Goal: Task Accomplishment & Management: Complete application form

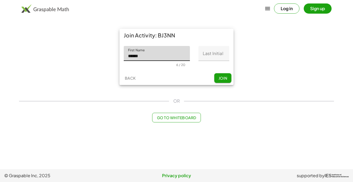
type input "******"
click at [209, 49] on input "Last Initial" at bounding box center [214, 53] width 31 height 15
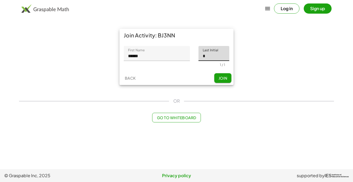
type input "*"
click at [219, 79] on span "Join" at bounding box center [222, 78] width 9 height 5
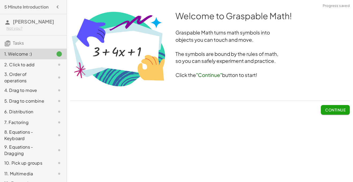
click at [219, 79] on h3 "Click the "Continue" button to start!" at bounding box center [210, 75] width 280 height 7
click at [327, 113] on button "Continue" at bounding box center [335, 110] width 29 height 10
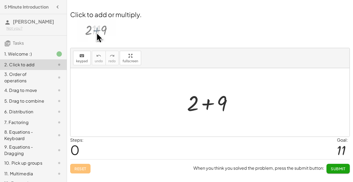
click at [99, 31] on img at bounding box center [96, 30] width 39 height 23
click at [191, 107] on div at bounding box center [211, 103] width 55 height 28
click at [218, 105] on div at bounding box center [211, 103] width 55 height 28
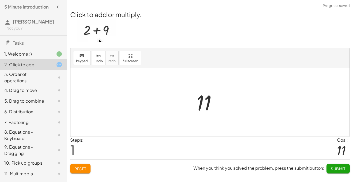
click at [203, 103] on div at bounding box center [212, 102] width 36 height 27
click at [330, 172] on button "Submit" at bounding box center [338, 169] width 23 height 10
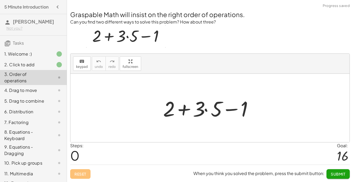
click at [197, 115] on div at bounding box center [212, 109] width 103 height 28
click at [184, 110] on div at bounding box center [212, 109] width 103 height 28
click at [207, 110] on div at bounding box center [212, 109] width 103 height 28
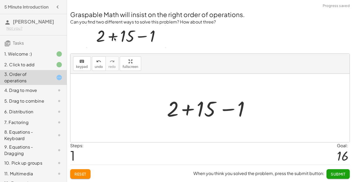
click at [187, 111] on div at bounding box center [212, 109] width 96 height 28
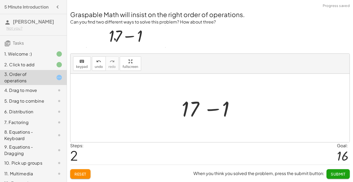
click at [210, 110] on div at bounding box center [212, 109] width 66 height 28
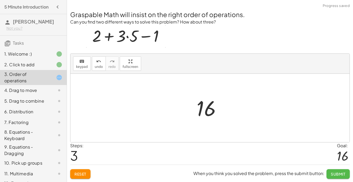
click at [331, 176] on span "Submit" at bounding box center [338, 174] width 15 height 5
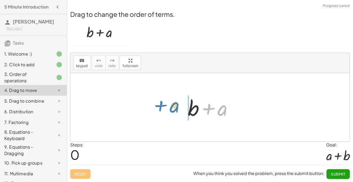
drag, startPoint x: 226, startPoint y: 114, endPoint x: 178, endPoint y: 111, distance: 47.5
click at [178, 111] on div "+ a + b + a" at bounding box center [209, 107] width 279 height 69
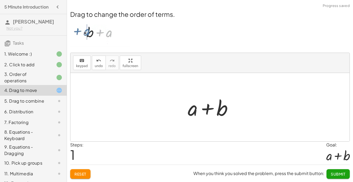
click at [336, 178] on button "Submit" at bounding box center [338, 175] width 23 height 10
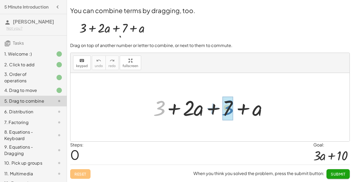
drag, startPoint x: 155, startPoint y: 108, endPoint x: 225, endPoint y: 109, distance: 69.4
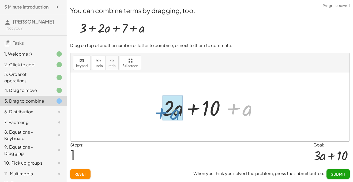
drag, startPoint x: 246, startPoint y: 109, endPoint x: 173, endPoint y: 113, distance: 73.0
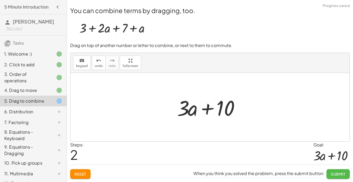
click at [333, 170] on button "Submit" at bounding box center [338, 175] width 23 height 10
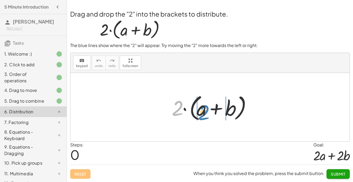
drag, startPoint x: 177, startPoint y: 101, endPoint x: 202, endPoint y: 105, distance: 25.7
click at [202, 105] on div at bounding box center [212, 107] width 86 height 31
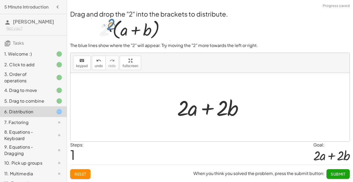
click at [333, 171] on button "Submit" at bounding box center [338, 175] width 23 height 10
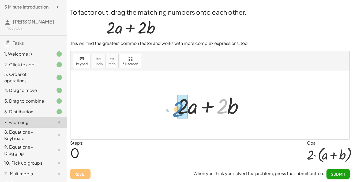
drag, startPoint x: 223, startPoint y: 107, endPoint x: 179, endPoint y: 110, distance: 44.3
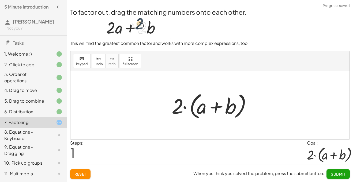
click at [335, 172] on span "Submit" at bounding box center [338, 174] width 15 height 5
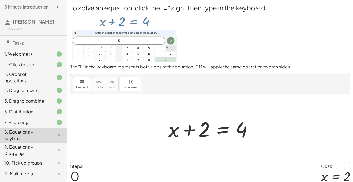
click at [226, 133] on div at bounding box center [212, 129] width 92 height 28
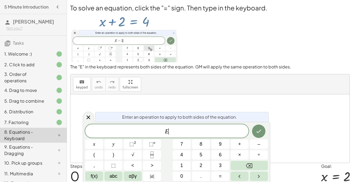
scroll to position [0, 0]
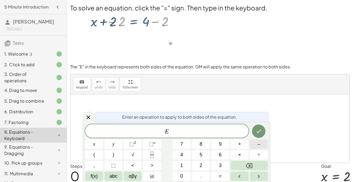
click at [262, 147] on button "–" at bounding box center [259, 144] width 18 height 9
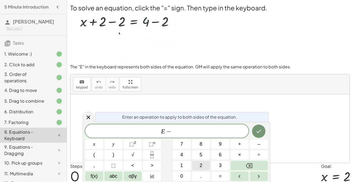
click at [207, 163] on button "2" at bounding box center [201, 165] width 18 height 9
click at [259, 128] on button "Done" at bounding box center [258, 131] width 13 height 13
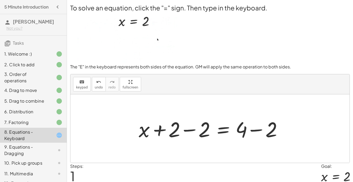
click at [191, 129] on div at bounding box center [212, 129] width 152 height 28
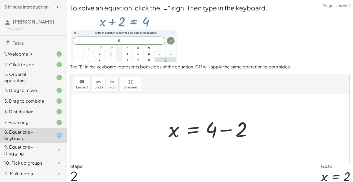
click at [225, 129] on div at bounding box center [212, 129] width 92 height 28
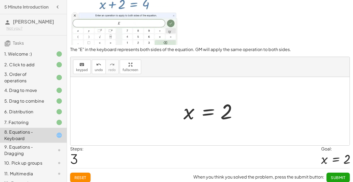
scroll to position [21, 0]
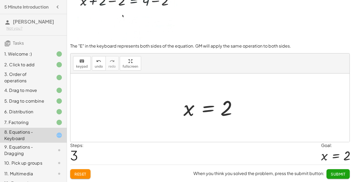
click at [336, 172] on span "Submit" at bounding box center [338, 174] width 15 height 5
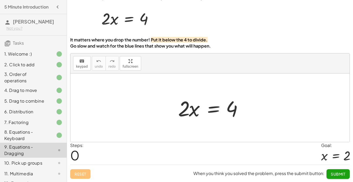
scroll to position [18, 0]
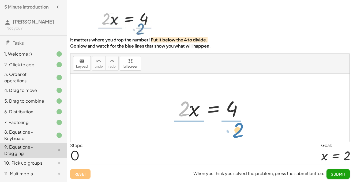
drag, startPoint x: 185, startPoint y: 109, endPoint x: 239, endPoint y: 130, distance: 58.4
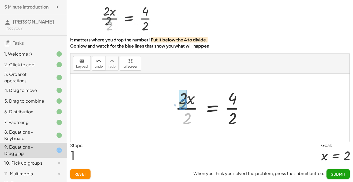
drag, startPoint x: 184, startPoint y: 118, endPoint x: 180, endPoint y: 101, distance: 17.6
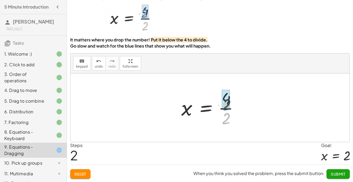
drag, startPoint x: 225, startPoint y: 120, endPoint x: 226, endPoint y: 101, distance: 18.8
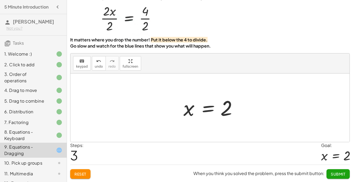
click at [339, 172] on span "Submit" at bounding box center [338, 174] width 15 height 5
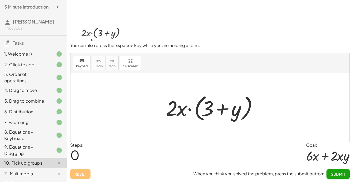
scroll to position [17, 0]
drag, startPoint x: 181, startPoint y: 112, endPoint x: 203, endPoint y: 113, distance: 22.0
click at [203, 113] on div at bounding box center [212, 107] width 98 height 31
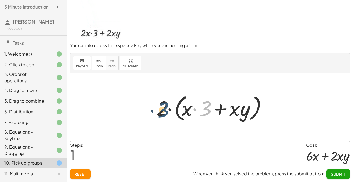
drag, startPoint x: 205, startPoint y: 113, endPoint x: 159, endPoint y: 114, distance: 45.9
click at [159, 114] on div at bounding box center [212, 107] width 116 height 31
click at [166, 111] on div at bounding box center [212, 107] width 116 height 31
drag, startPoint x: 204, startPoint y: 111, endPoint x: 162, endPoint y: 113, distance: 41.8
click at [162, 113] on div at bounding box center [212, 107] width 116 height 31
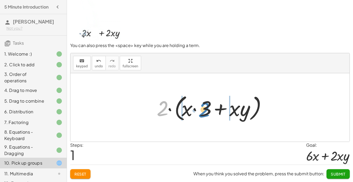
drag, startPoint x: 162, startPoint y: 113, endPoint x: 206, endPoint y: 113, distance: 43.4
click at [206, 113] on div at bounding box center [212, 107] width 116 height 31
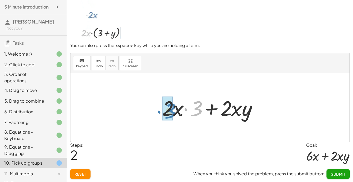
drag, startPoint x: 197, startPoint y: 107, endPoint x: 168, endPoint y: 110, distance: 28.8
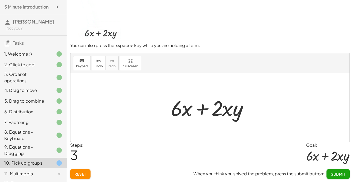
click at [337, 173] on span "Submit" at bounding box center [338, 174] width 15 height 5
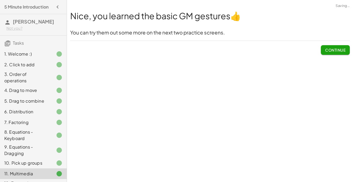
scroll to position [0, 0]
click at [337, 53] on button "Continue" at bounding box center [335, 50] width 29 height 10
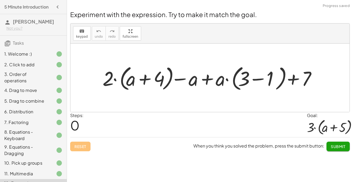
scroll to position [50, 0]
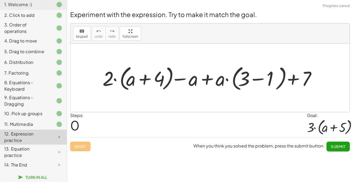
click at [137, 42] on div "keyboard keypad undo [PERSON_NAME] redo fullscreen" at bounding box center [209, 34] width 279 height 20
drag, startPoint x: 309, startPoint y: 78, endPoint x: 305, endPoint y: 79, distance: 3.8
click at [305, 79] on div at bounding box center [212, 77] width 224 height 29
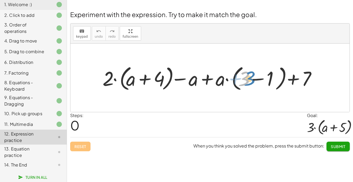
click at [248, 83] on div at bounding box center [212, 77] width 224 height 29
drag, startPoint x: 246, startPoint y: 80, endPoint x: 271, endPoint y: 82, distance: 24.7
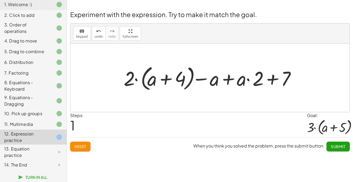
click at [132, 76] on div at bounding box center [212, 77] width 182 height 29
drag, startPoint x: 128, startPoint y: 77, endPoint x: 257, endPoint y: 77, distance: 129.4
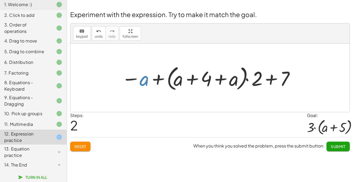
click at [148, 83] on div at bounding box center [209, 77] width 180 height 29
drag, startPoint x: 258, startPoint y: 77, endPoint x: 256, endPoint y: 81, distance: 4.5
click at [256, 81] on div at bounding box center [209, 77] width 180 height 29
drag, startPoint x: 287, startPoint y: 80, endPoint x: 212, endPoint y: 81, distance: 74.8
click at [212, 81] on div at bounding box center [209, 77] width 180 height 29
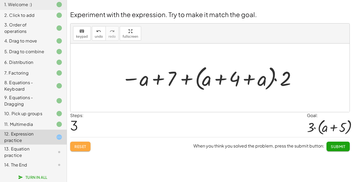
click at [75, 145] on span "Reset" at bounding box center [80, 146] width 12 height 5
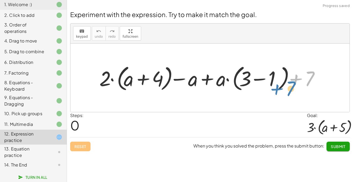
drag, startPoint x: 311, startPoint y: 77, endPoint x: 308, endPoint y: 83, distance: 7.3
click at [308, 83] on div at bounding box center [212, 78] width 231 height 30
click at [252, 80] on div at bounding box center [212, 78] width 231 height 30
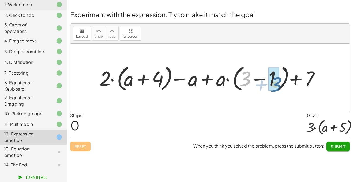
drag, startPoint x: 246, startPoint y: 79, endPoint x: 275, endPoint y: 83, distance: 29.4
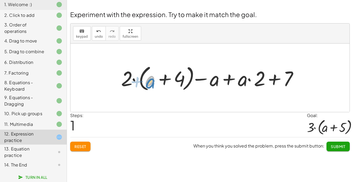
drag, startPoint x: 148, startPoint y: 82, endPoint x: 147, endPoint y: 84, distance: 2.8
click at [147, 84] on div at bounding box center [211, 78] width 187 height 30
drag, startPoint x: 178, startPoint y: 80, endPoint x: 173, endPoint y: 82, distance: 5.4
click at [173, 82] on div at bounding box center [211, 78] width 187 height 30
drag, startPoint x: 260, startPoint y: 75, endPoint x: 248, endPoint y: 72, distance: 11.8
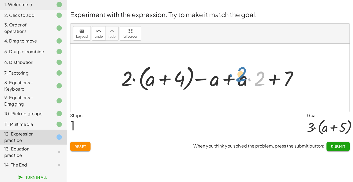
click at [248, 72] on div at bounding box center [211, 78] width 187 height 30
click at [88, 144] on button "Reset" at bounding box center [80, 147] width 20 height 10
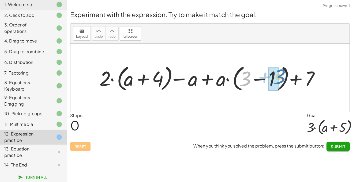
drag, startPoint x: 246, startPoint y: 80, endPoint x: 277, endPoint y: 79, distance: 30.6
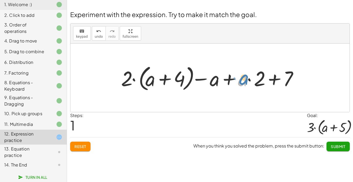
click at [239, 80] on div at bounding box center [212, 78] width 188 height 30
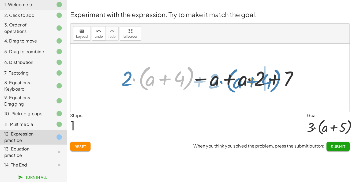
drag, startPoint x: 141, startPoint y: 77, endPoint x: 227, endPoint y: 80, distance: 85.8
click at [227, 80] on div at bounding box center [212, 78] width 188 height 30
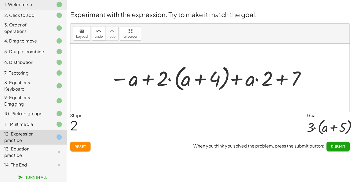
click at [74, 148] on span "Reset" at bounding box center [80, 146] width 12 height 5
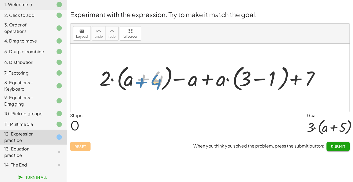
drag, startPoint x: 155, startPoint y: 81, endPoint x: 153, endPoint y: 84, distance: 3.0
click at [153, 84] on div at bounding box center [212, 78] width 231 height 30
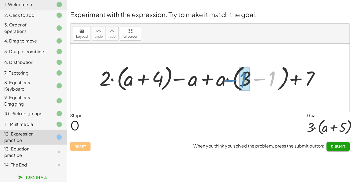
drag, startPoint x: 271, startPoint y: 79, endPoint x: 244, endPoint y: 81, distance: 27.4
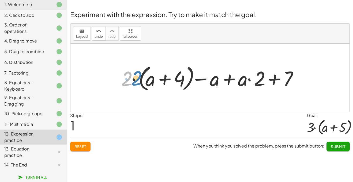
drag, startPoint x: 128, startPoint y: 82, endPoint x: 131, endPoint y: 82, distance: 3.2
click at [131, 82] on div at bounding box center [212, 78] width 188 height 30
drag, startPoint x: 175, startPoint y: 80, endPoint x: 125, endPoint y: 80, distance: 50.6
click at [125, 80] on div at bounding box center [212, 78] width 188 height 30
drag, startPoint x: 151, startPoint y: 77, endPoint x: 129, endPoint y: 76, distance: 22.3
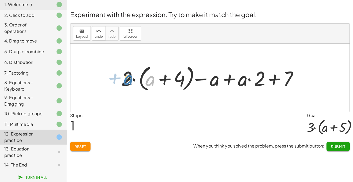
click at [129, 76] on div at bounding box center [212, 78] width 188 height 30
drag, startPoint x: 129, startPoint y: 79, endPoint x: 148, endPoint y: 82, distance: 18.7
click at [148, 82] on div at bounding box center [212, 78] width 188 height 30
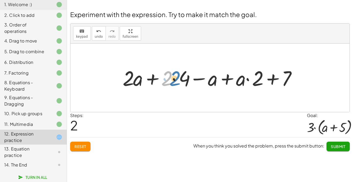
click at [169, 80] on div at bounding box center [212, 77] width 184 height 27
click at [140, 83] on div at bounding box center [212, 77] width 184 height 27
drag, startPoint x: 162, startPoint y: 82, endPoint x: 179, endPoint y: 83, distance: 17.2
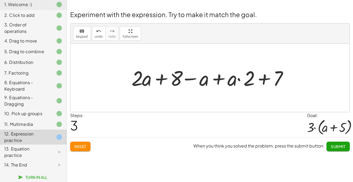
click at [79, 144] on span "Reset" at bounding box center [80, 146] width 12 height 5
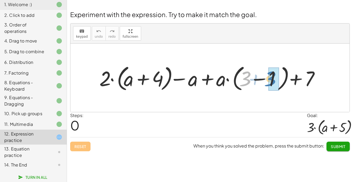
drag, startPoint x: 248, startPoint y: 80, endPoint x: 273, endPoint y: 80, distance: 25.2
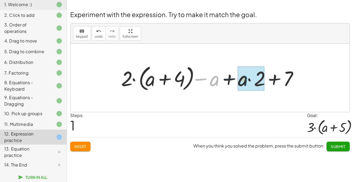
drag, startPoint x: 212, startPoint y: 79, endPoint x: 241, endPoint y: 79, distance: 28.7
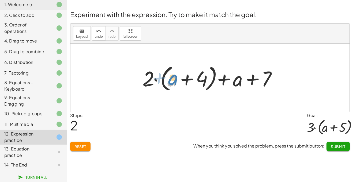
click at [171, 83] on div at bounding box center [212, 78] width 144 height 31
click at [142, 78] on div at bounding box center [212, 78] width 144 height 31
drag, startPoint x: 146, startPoint y: 77, endPoint x: 150, endPoint y: 79, distance: 3.6
click at [150, 79] on div at bounding box center [212, 78] width 144 height 31
drag, startPoint x: 154, startPoint y: 80, endPoint x: 159, endPoint y: 78, distance: 5.8
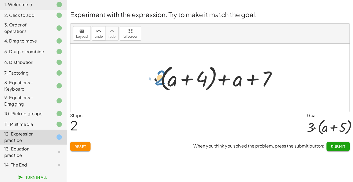
click at [159, 78] on div at bounding box center [212, 78] width 144 height 31
drag, startPoint x: 149, startPoint y: 80, endPoint x: 168, endPoint y: 81, distance: 19.6
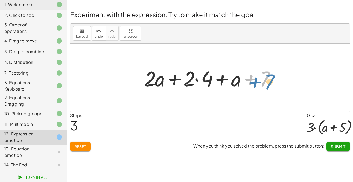
drag, startPoint x: 267, startPoint y: 81, endPoint x: 273, endPoint y: 84, distance: 6.8
click at [273, 84] on div at bounding box center [211, 78] width 141 height 28
click at [193, 79] on div at bounding box center [211, 78] width 141 height 28
click at [85, 143] on button "Reset" at bounding box center [80, 147] width 20 height 10
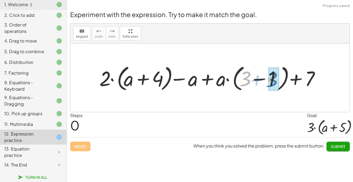
drag, startPoint x: 243, startPoint y: 79, endPoint x: 270, endPoint y: 80, distance: 26.5
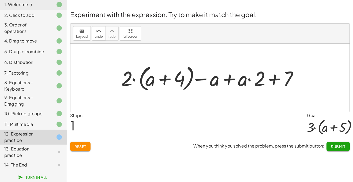
click at [87, 147] on button "Reset" at bounding box center [80, 147] width 20 height 10
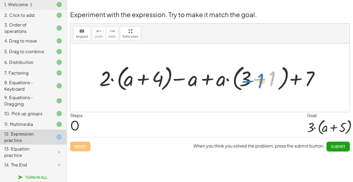
drag, startPoint x: 255, startPoint y: 79, endPoint x: 249, endPoint y: 81, distance: 5.8
click at [249, 81] on div at bounding box center [212, 78] width 231 height 30
click at [247, 82] on div at bounding box center [212, 78] width 231 height 30
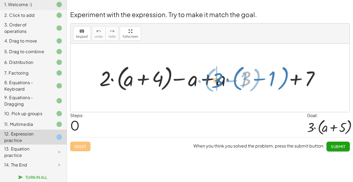
drag, startPoint x: 247, startPoint y: 82, endPoint x: 219, endPoint y: 84, distance: 28.2
click at [219, 84] on div at bounding box center [212, 78] width 231 height 30
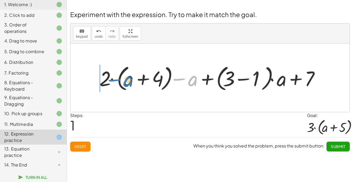
drag, startPoint x: 196, startPoint y: 83, endPoint x: 131, endPoint y: 84, distance: 65.1
click at [131, 84] on div at bounding box center [212, 78] width 231 height 30
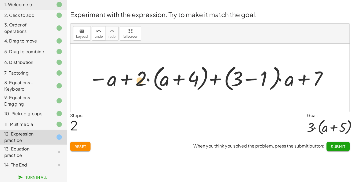
drag, startPoint x: 114, startPoint y: 84, endPoint x: 144, endPoint y: 84, distance: 29.7
click at [144, 84] on div at bounding box center [209, 78] width 246 height 30
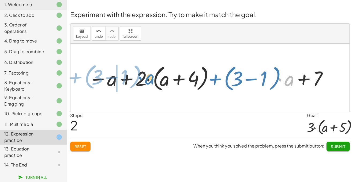
drag, startPoint x: 291, startPoint y: 81, endPoint x: 151, endPoint y: 80, distance: 139.6
click at [151, 80] on div at bounding box center [209, 78] width 246 height 30
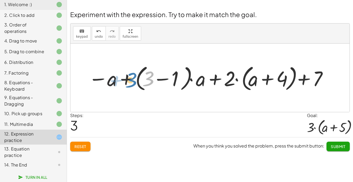
drag, startPoint x: 152, startPoint y: 79, endPoint x: 135, endPoint y: 81, distance: 17.3
click at [135, 81] on div at bounding box center [209, 78] width 246 height 30
drag, startPoint x: 145, startPoint y: 81, endPoint x: 138, endPoint y: 83, distance: 7.6
click at [138, 83] on div at bounding box center [209, 78] width 246 height 30
drag, startPoint x: 282, startPoint y: 78, endPoint x: 318, endPoint y: 78, distance: 35.9
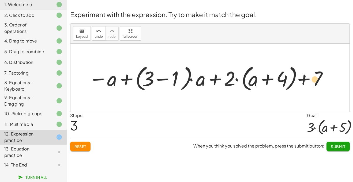
click at [318, 78] on div at bounding box center [209, 78] width 246 height 30
drag, startPoint x: 318, startPoint y: 78, endPoint x: 283, endPoint y: 80, distance: 34.6
click at [283, 80] on div at bounding box center [209, 78] width 246 height 30
drag, startPoint x: 260, startPoint y: 82, endPoint x: 214, endPoint y: 81, distance: 46.6
click at [214, 81] on div at bounding box center [209, 78] width 246 height 30
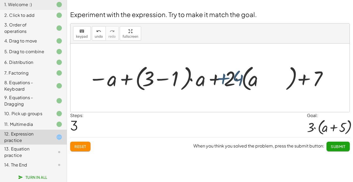
click at [214, 81] on div at bounding box center [209, 78] width 246 height 30
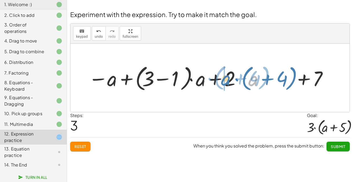
drag, startPoint x: 255, startPoint y: 80, endPoint x: 226, endPoint y: 80, distance: 29.2
click at [226, 80] on div at bounding box center [209, 78] width 246 height 30
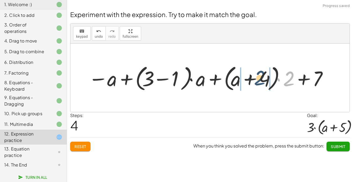
drag, startPoint x: 286, startPoint y: 78, endPoint x: 257, endPoint y: 77, distance: 29.5
click at [257, 77] on div at bounding box center [209, 78] width 246 height 30
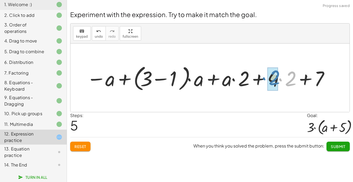
drag, startPoint x: 291, startPoint y: 80, endPoint x: 275, endPoint y: 79, distance: 16.4
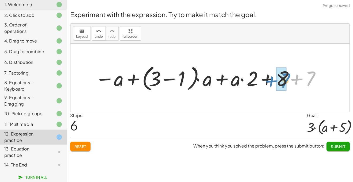
drag, startPoint x: 310, startPoint y: 80, endPoint x: 285, endPoint y: 82, distance: 25.3
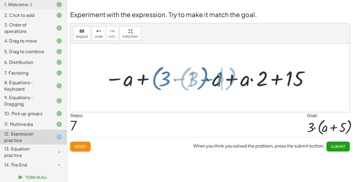
drag, startPoint x: 177, startPoint y: 79, endPoint x: 260, endPoint y: 89, distance: 83.5
click at [260, 89] on div at bounding box center [208, 78] width 213 height 30
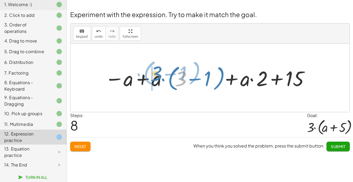
drag, startPoint x: 185, startPoint y: 80, endPoint x: 161, endPoint y: 79, distance: 23.7
click at [161, 79] on div at bounding box center [208, 78] width 213 height 30
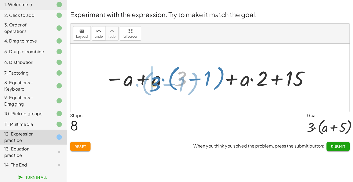
drag, startPoint x: 184, startPoint y: 79, endPoint x: 158, endPoint y: 83, distance: 26.3
click at [158, 83] on div at bounding box center [208, 78] width 213 height 30
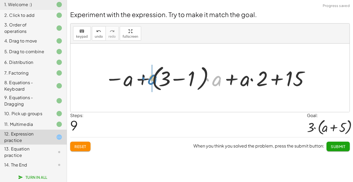
drag, startPoint x: 218, startPoint y: 78, endPoint x: 153, endPoint y: 77, distance: 65.4
click at [153, 77] on div at bounding box center [208, 78] width 213 height 30
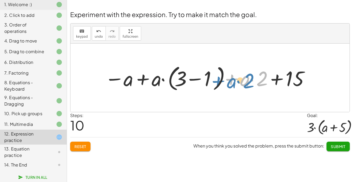
drag, startPoint x: 235, startPoint y: 79, endPoint x: 225, endPoint y: 82, distance: 10.3
click at [225, 82] on div at bounding box center [208, 78] width 213 height 30
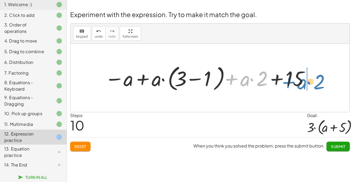
drag, startPoint x: 227, startPoint y: 82, endPoint x: 285, endPoint y: 85, distance: 57.1
click at [285, 85] on div at bounding box center [208, 78] width 213 height 30
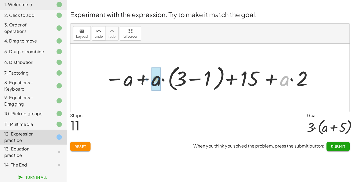
drag, startPoint x: 286, startPoint y: 80, endPoint x: 158, endPoint y: 80, distance: 128.3
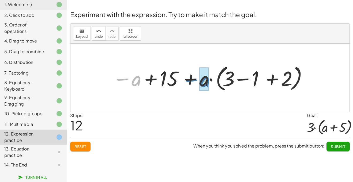
drag, startPoint x: 136, startPoint y: 82, endPoint x: 204, endPoint y: 83, distance: 68.6
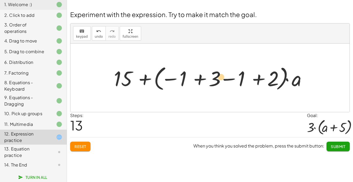
drag, startPoint x: 125, startPoint y: 80, endPoint x: 220, endPoint y: 78, distance: 94.9
click at [220, 78] on div at bounding box center [212, 78] width 202 height 29
drag, startPoint x: 218, startPoint y: 77, endPoint x: 191, endPoint y: 77, distance: 27.3
click at [191, 77] on div at bounding box center [212, 78] width 202 height 29
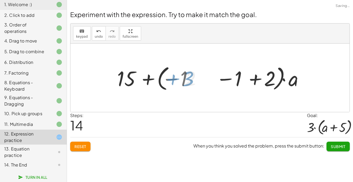
click at [191, 77] on div at bounding box center [212, 78] width 154 height 30
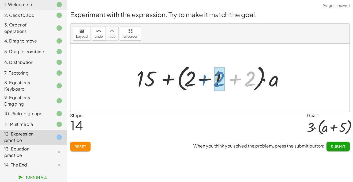
drag, startPoint x: 248, startPoint y: 80, endPoint x: 217, endPoint y: 81, distance: 31.1
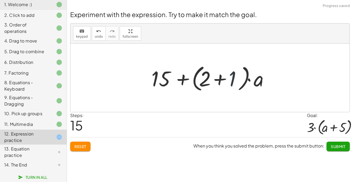
click at [233, 84] on div at bounding box center [212, 78] width 126 height 31
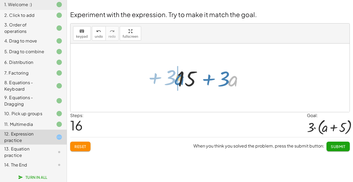
drag, startPoint x: 230, startPoint y: 81, endPoint x: 172, endPoint y: 80, distance: 57.6
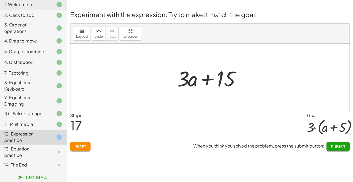
click at [229, 82] on div at bounding box center [212, 78] width 76 height 28
drag, startPoint x: 186, startPoint y: 81, endPoint x: 228, endPoint y: 89, distance: 43.0
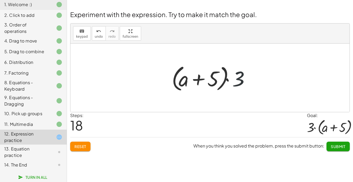
click at [246, 81] on div at bounding box center [212, 78] width 86 height 31
drag, startPoint x: 238, startPoint y: 82, endPoint x: 160, endPoint y: 78, distance: 78.3
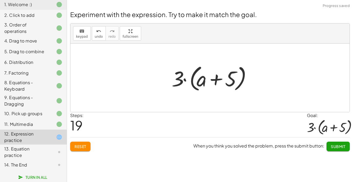
click at [335, 148] on span "Submit" at bounding box center [338, 146] width 15 height 5
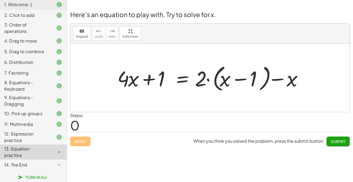
click at [141, 97] on div at bounding box center [209, 78] width 279 height 69
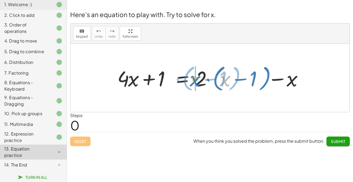
drag, startPoint x: 222, startPoint y: 83, endPoint x: 193, endPoint y: 84, distance: 29.2
click at [193, 84] on div at bounding box center [212, 78] width 195 height 31
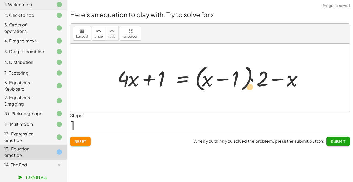
drag, startPoint x: 259, startPoint y: 84, endPoint x: 249, endPoint y: 92, distance: 12.5
click at [249, 92] on div at bounding box center [212, 78] width 195 height 31
drag, startPoint x: 291, startPoint y: 79, endPoint x: 200, endPoint y: 77, distance: 90.3
click at [200, 77] on div at bounding box center [212, 78] width 195 height 31
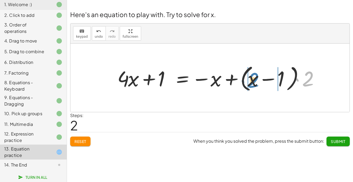
drag, startPoint x: 313, startPoint y: 77, endPoint x: 258, endPoint y: 79, distance: 55.2
click at [258, 79] on div at bounding box center [220, 78] width 210 height 31
click at [258, 79] on div at bounding box center [218, 78] width 207 height 28
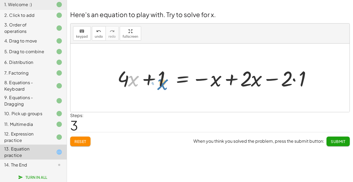
drag, startPoint x: 129, startPoint y: 79, endPoint x: 158, endPoint y: 82, distance: 29.4
click at [158, 82] on div at bounding box center [218, 78] width 207 height 28
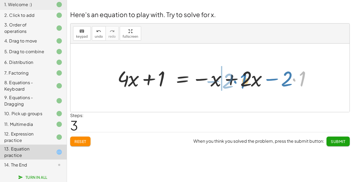
drag, startPoint x: 305, startPoint y: 77, endPoint x: 246, endPoint y: 80, distance: 59.0
click at [246, 80] on div at bounding box center [218, 78] width 207 height 28
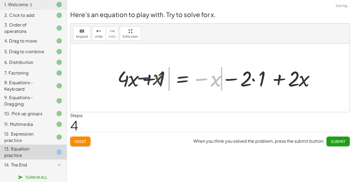
drag, startPoint x: 220, startPoint y: 81, endPoint x: 157, endPoint y: 80, distance: 62.7
click at [157, 80] on div at bounding box center [218, 78] width 207 height 28
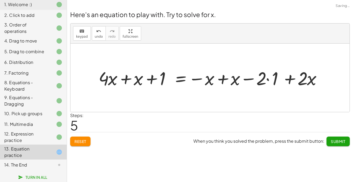
click at [76, 143] on span "Reset" at bounding box center [80, 141] width 12 height 5
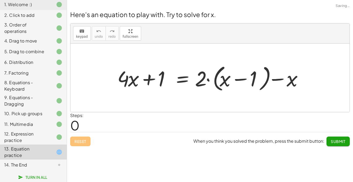
click at [76, 143] on div "Reset When you think you solved the problem, press the submit button: Submit" at bounding box center [210, 139] width 280 height 14
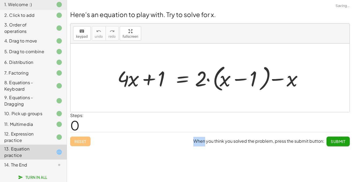
click at [76, 143] on div "Reset When you think you solved the problem, press the submit button: Submit" at bounding box center [210, 139] width 280 height 14
drag, startPoint x: 163, startPoint y: 80, endPoint x: 166, endPoint y: 80, distance: 3.3
click at [166, 80] on div at bounding box center [212, 78] width 195 height 31
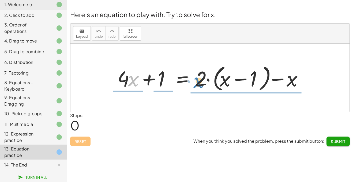
drag, startPoint x: 133, startPoint y: 83, endPoint x: 198, endPoint y: 84, distance: 65.4
click at [198, 84] on div at bounding box center [212, 78] width 195 height 31
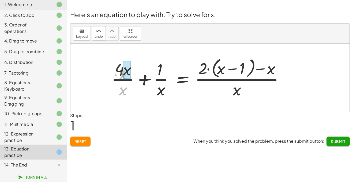
drag, startPoint x: 121, startPoint y: 89, endPoint x: 121, endPoint y: 73, distance: 15.8
click at [121, 73] on div at bounding box center [200, 78] width 182 height 44
drag, startPoint x: 162, startPoint y: 93, endPoint x: 166, endPoint y: 91, distance: 4.2
click at [166, 91] on div at bounding box center [206, 78] width 170 height 44
click at [237, 92] on div at bounding box center [206, 78] width 170 height 44
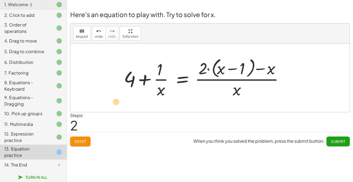
drag, startPoint x: 206, startPoint y: 69, endPoint x: 120, endPoint y: 102, distance: 92.5
click at [120, 102] on div "+ · 4 · x + 1 = + · 2 · ( + x − 1 ) − x + · 4 · x · x + · 1 · x = · ( + · 2 · (…" at bounding box center [209, 78] width 279 height 69
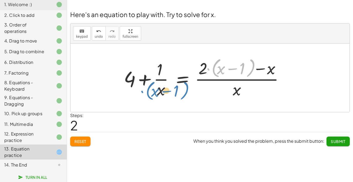
drag, startPoint x: 207, startPoint y: 70, endPoint x: 140, endPoint y: 93, distance: 70.7
click at [140, 93] on div at bounding box center [206, 78] width 170 height 44
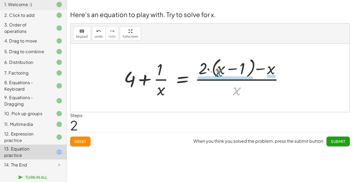
drag, startPoint x: 238, startPoint y: 88, endPoint x: 221, endPoint y: 69, distance: 25.6
click at [221, 69] on div at bounding box center [206, 78] width 170 height 44
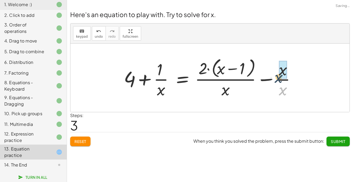
drag, startPoint x: 286, startPoint y: 90, endPoint x: 282, endPoint y: 74, distance: 15.9
drag, startPoint x: 225, startPoint y: 90, endPoint x: 229, endPoint y: 94, distance: 5.3
click at [229, 94] on div at bounding box center [209, 78] width 177 height 44
drag, startPoint x: 279, startPoint y: 80, endPoint x: 142, endPoint y: 85, distance: 137.3
click at [142, 85] on div at bounding box center [209, 78] width 177 height 44
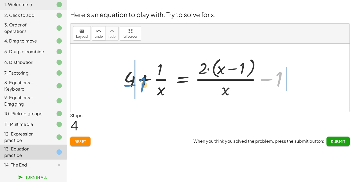
click at [142, 85] on div at bounding box center [209, 78] width 177 height 44
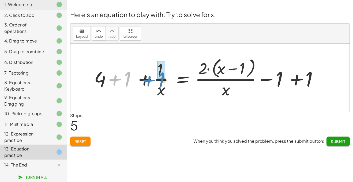
drag, startPoint x: 128, startPoint y: 80, endPoint x: 162, endPoint y: 79, distance: 33.8
click at [162, 79] on div at bounding box center [209, 78] width 237 height 44
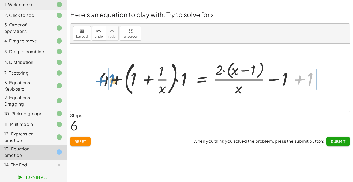
drag, startPoint x: 311, startPoint y: 80, endPoint x: 113, endPoint y: 81, distance: 198.0
click at [113, 81] on div at bounding box center [212, 78] width 232 height 39
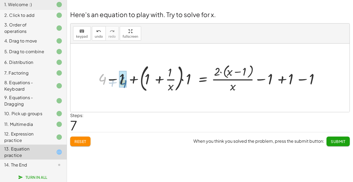
drag, startPoint x: 96, startPoint y: 79, endPoint x: 116, endPoint y: 81, distance: 20.5
click at [116, 81] on div at bounding box center [212, 78] width 233 height 32
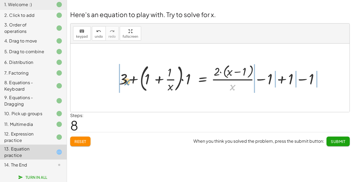
drag, startPoint x: 233, startPoint y: 87, endPoint x: 126, endPoint y: 82, distance: 106.5
click at [126, 82] on div at bounding box center [222, 78] width 212 height 32
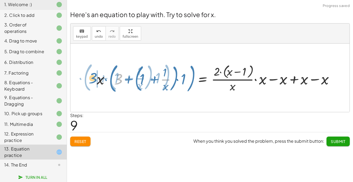
drag, startPoint x: 118, startPoint y: 81, endPoint x: 92, endPoint y: 80, distance: 26.0
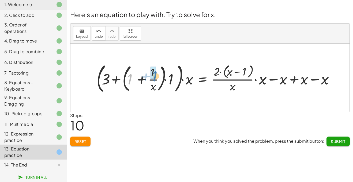
drag, startPoint x: 132, startPoint y: 77, endPoint x: 157, endPoint y: 74, distance: 25.1
click at [157, 74] on div at bounding box center [217, 78] width 247 height 34
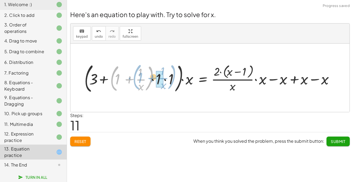
drag, startPoint x: 115, startPoint y: 81, endPoint x: 138, endPoint y: 80, distance: 23.4
click at [138, 80] on div at bounding box center [211, 78] width 259 height 34
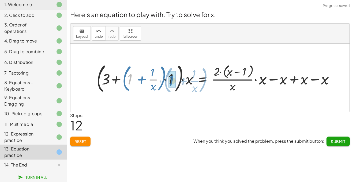
drag, startPoint x: 131, startPoint y: 78, endPoint x: 173, endPoint y: 80, distance: 41.6
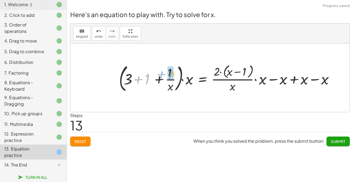
drag, startPoint x: 147, startPoint y: 80, endPoint x: 169, endPoint y: 75, distance: 22.8
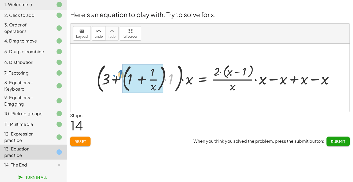
drag, startPoint x: 172, startPoint y: 79, endPoint x: 121, endPoint y: 75, distance: 51.6
click at [121, 75] on div at bounding box center [217, 78] width 247 height 34
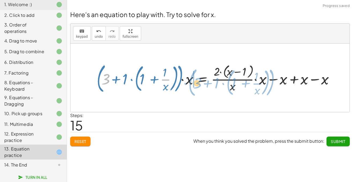
drag, startPoint x: 103, startPoint y: 84, endPoint x: 194, endPoint y: 88, distance: 91.7
click at [194, 88] on div at bounding box center [217, 78] width 247 height 34
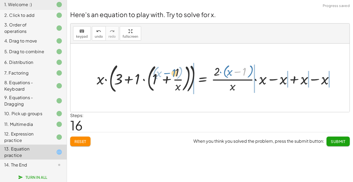
drag, startPoint x: 234, startPoint y: 74, endPoint x: 163, endPoint y: 72, distance: 71.3
click at [146, 74] on div at bounding box center [217, 78] width 247 height 34
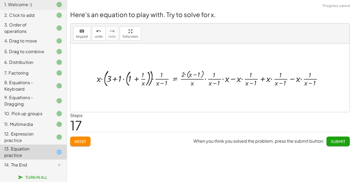
click at [82, 143] on span "Reset" at bounding box center [80, 141] width 12 height 5
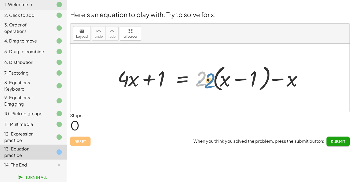
click at [204, 77] on div at bounding box center [212, 78] width 195 height 31
drag, startPoint x: 224, startPoint y: 80, endPoint x: 290, endPoint y: 78, distance: 65.7
click at [290, 78] on div at bounding box center [212, 78] width 195 height 31
drag, startPoint x: 291, startPoint y: 79, endPoint x: 303, endPoint y: 85, distance: 13.4
click at [303, 85] on div at bounding box center [212, 78] width 195 height 31
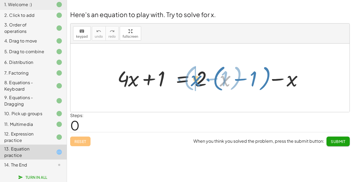
drag, startPoint x: 223, startPoint y: 80, endPoint x: 195, endPoint y: 80, distance: 28.9
click at [195, 80] on div at bounding box center [212, 78] width 195 height 31
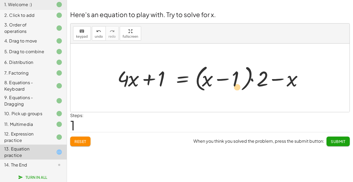
drag, startPoint x: 235, startPoint y: 80, endPoint x: 243, endPoint y: 88, distance: 11.9
click at [243, 88] on div at bounding box center [212, 78] width 195 height 31
drag, startPoint x: 267, startPoint y: 80, endPoint x: 244, endPoint y: 68, distance: 26.6
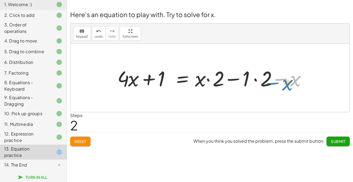
drag, startPoint x: 296, startPoint y: 84, endPoint x: 290, endPoint y: 87, distance: 6.4
click at [290, 87] on div at bounding box center [214, 78] width 198 height 28
drag, startPoint x: 125, startPoint y: 80, endPoint x: 122, endPoint y: 79, distance: 2.7
click at [122, 79] on div at bounding box center [214, 78] width 198 height 28
drag, startPoint x: 151, startPoint y: 80, endPoint x: 147, endPoint y: 80, distance: 3.5
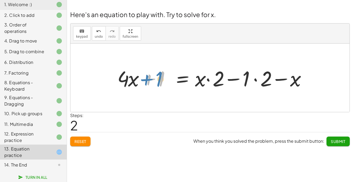
click at [147, 80] on div at bounding box center [214, 78] width 198 height 28
drag, startPoint x: 236, startPoint y: 79, endPoint x: 292, endPoint y: 80, distance: 56.8
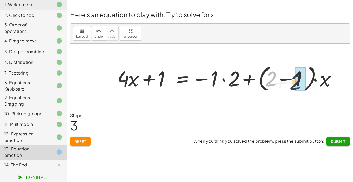
drag, startPoint x: 271, startPoint y: 81, endPoint x: 294, endPoint y: 84, distance: 22.9
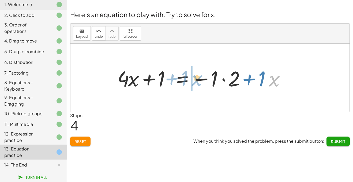
drag, startPoint x: 271, startPoint y: 81, endPoint x: 194, endPoint y: 81, distance: 77.2
click at [194, 81] on div at bounding box center [203, 78] width 177 height 28
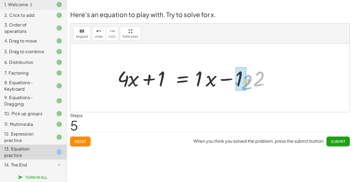
drag, startPoint x: 258, startPoint y: 81, endPoint x: 246, endPoint y: 84, distance: 12.8
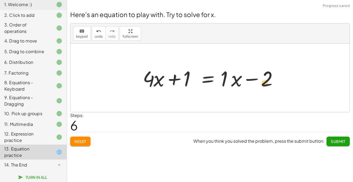
drag, startPoint x: 221, startPoint y: 81, endPoint x: 261, endPoint y: 85, distance: 39.6
click at [261, 85] on div at bounding box center [212, 78] width 144 height 28
drag, startPoint x: 188, startPoint y: 78, endPoint x: 274, endPoint y: 79, distance: 86.0
click at [274, 79] on div at bounding box center [212, 78] width 144 height 28
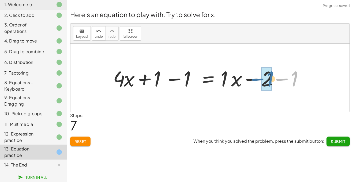
drag, startPoint x: 294, startPoint y: 80, endPoint x: 268, endPoint y: 80, distance: 26.3
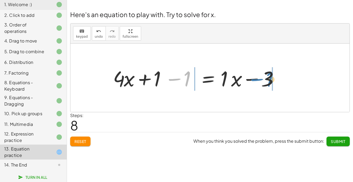
drag, startPoint x: 186, startPoint y: 81, endPoint x: 270, endPoint y: 82, distance: 83.3
click at [270, 82] on div at bounding box center [197, 78] width 174 height 28
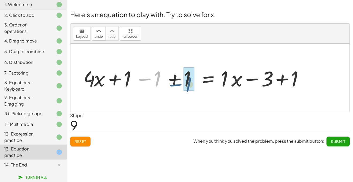
drag, startPoint x: 159, startPoint y: 75, endPoint x: 190, endPoint y: 80, distance: 31.3
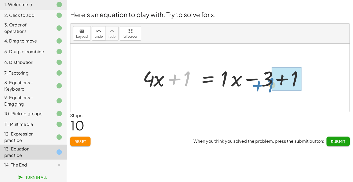
drag, startPoint x: 183, startPoint y: 80, endPoint x: 268, endPoint y: 85, distance: 85.7
click at [268, 85] on div at bounding box center [227, 78] width 174 height 28
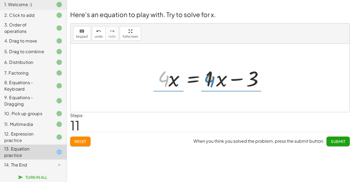
drag, startPoint x: 163, startPoint y: 79, endPoint x: 248, endPoint y: 80, distance: 85.2
click at [248, 80] on div at bounding box center [212, 78] width 114 height 28
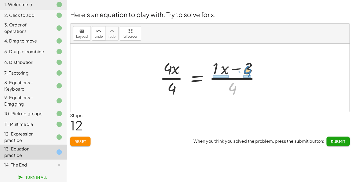
drag, startPoint x: 234, startPoint y: 89, endPoint x: 249, endPoint y: 72, distance: 23.0
click at [249, 72] on div at bounding box center [212, 77] width 110 height 41
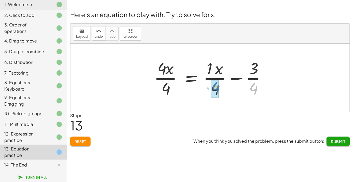
drag, startPoint x: 255, startPoint y: 85, endPoint x: 217, endPoint y: 84, distance: 38.1
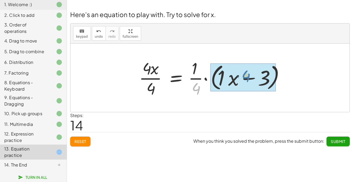
drag, startPoint x: 195, startPoint y: 86, endPoint x: 245, endPoint y: 74, distance: 51.4
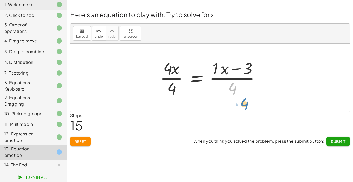
drag, startPoint x: 232, startPoint y: 87, endPoint x: 212, endPoint y: 97, distance: 22.2
click at [212, 97] on div at bounding box center [212, 77] width 110 height 41
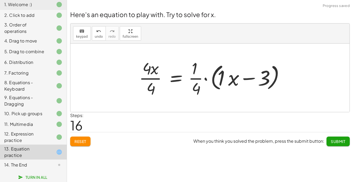
click at [84, 144] on span "Reset" at bounding box center [80, 141] width 12 height 5
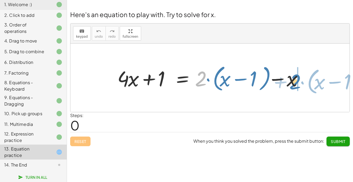
drag, startPoint x: 201, startPoint y: 79, endPoint x: 296, endPoint y: 82, distance: 94.4
click at [296, 82] on div at bounding box center [212, 78] width 195 height 31
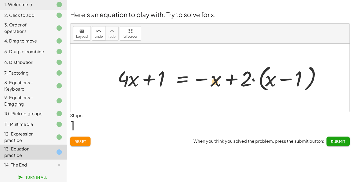
drag, startPoint x: 276, startPoint y: 81, endPoint x: 220, endPoint y: 84, distance: 55.5
click at [220, 84] on div at bounding box center [220, 78] width 210 height 31
drag, startPoint x: 161, startPoint y: 81, endPoint x: 163, endPoint y: 84, distance: 4.1
click at [163, 84] on div at bounding box center [220, 78] width 210 height 31
drag, startPoint x: 128, startPoint y: 78, endPoint x: 132, endPoint y: 76, distance: 3.5
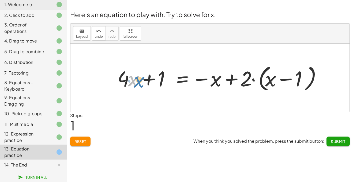
click at [132, 76] on div at bounding box center [220, 78] width 210 height 31
drag, startPoint x: 120, startPoint y: 76, endPoint x: 117, endPoint y: 78, distance: 3.3
click at [117, 78] on div at bounding box center [220, 78] width 210 height 31
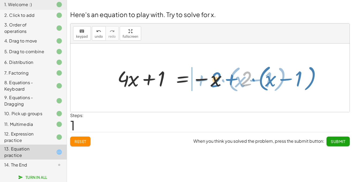
drag, startPoint x: 248, startPoint y: 79, endPoint x: 217, endPoint y: 79, distance: 30.8
click at [217, 79] on div at bounding box center [220, 78] width 210 height 31
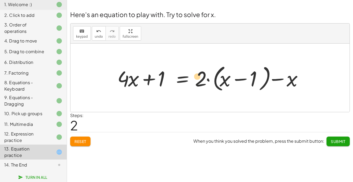
drag, startPoint x: 202, startPoint y: 80, endPoint x: 199, endPoint y: 78, distance: 4.4
click at [199, 78] on div at bounding box center [212, 78] width 195 height 31
drag, startPoint x: 204, startPoint y: 77, endPoint x: 247, endPoint y: 77, distance: 42.3
click at [247, 77] on div at bounding box center [212, 78] width 195 height 31
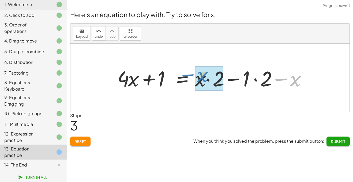
drag, startPoint x: 298, startPoint y: 82, endPoint x: 205, endPoint y: 78, distance: 93.1
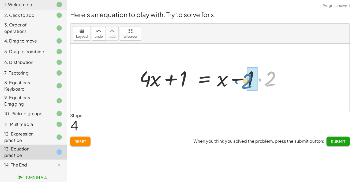
drag, startPoint x: 270, startPoint y: 76, endPoint x: 249, endPoint y: 79, distance: 20.8
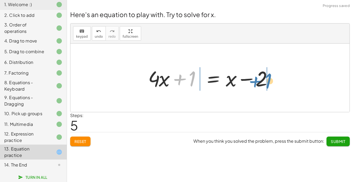
drag, startPoint x: 192, startPoint y: 80, endPoint x: 267, endPoint y: 81, distance: 75.3
click at [267, 81] on div at bounding box center [211, 78] width 133 height 28
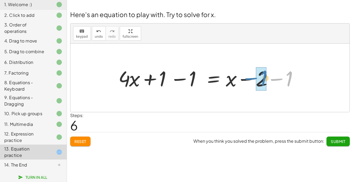
drag, startPoint x: 290, startPoint y: 81, endPoint x: 264, endPoint y: 80, distance: 25.7
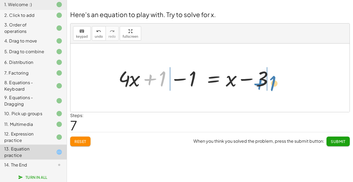
drag, startPoint x: 162, startPoint y: 79, endPoint x: 271, endPoint y: 81, distance: 109.1
click at [271, 81] on div at bounding box center [197, 78] width 163 height 28
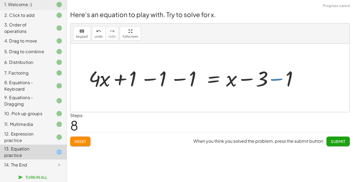
click at [267, 81] on div at bounding box center [197, 78] width 222 height 28
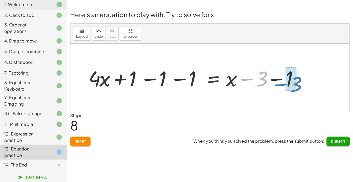
drag, startPoint x: 261, startPoint y: 80, endPoint x: 293, endPoint y: 83, distance: 31.5
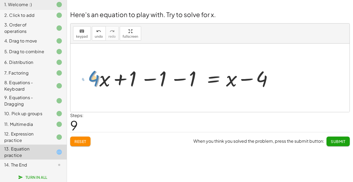
drag, startPoint x: 94, startPoint y: 82, endPoint x: 91, endPoint y: 81, distance: 2.7
click at [91, 81] on div at bounding box center [182, 78] width 193 height 28
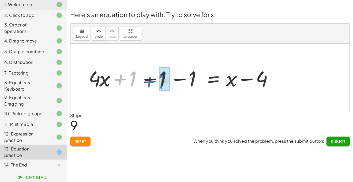
drag, startPoint x: 133, startPoint y: 79, endPoint x: 164, endPoint y: 81, distance: 30.6
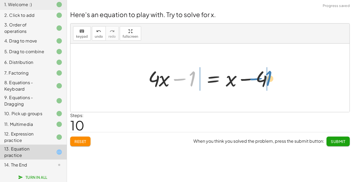
drag, startPoint x: 191, startPoint y: 81, endPoint x: 267, endPoint y: 81, distance: 75.8
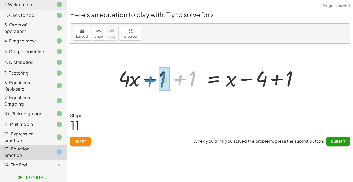
drag, startPoint x: 195, startPoint y: 82, endPoint x: 167, endPoint y: 83, distance: 28.1
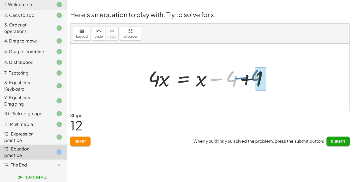
drag, startPoint x: 234, startPoint y: 80, endPoint x: 258, endPoint y: 79, distance: 24.4
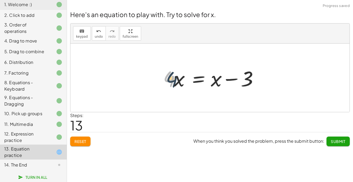
drag, startPoint x: 171, startPoint y: 81, endPoint x: 175, endPoint y: 82, distance: 3.8
click at [175, 82] on div at bounding box center [212, 78] width 103 height 28
drag, startPoint x: 219, startPoint y: 81, endPoint x: 184, endPoint y: 82, distance: 35.9
click at [184, 82] on div at bounding box center [212, 78] width 103 height 28
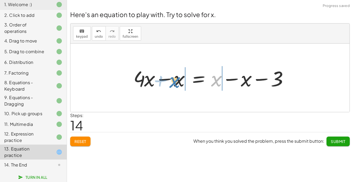
drag, startPoint x: 215, startPoint y: 81, endPoint x: 173, endPoint y: 82, distance: 41.8
click at [173, 82] on div at bounding box center [212, 78] width 163 height 28
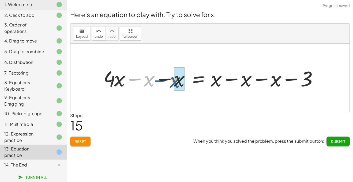
drag, startPoint x: 149, startPoint y: 81, endPoint x: 179, endPoint y: 82, distance: 29.8
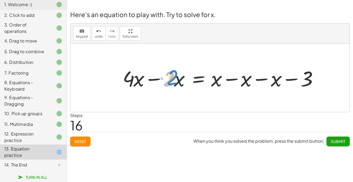
click at [168, 80] on div at bounding box center [221, 78] width 203 height 28
drag, startPoint x: 212, startPoint y: 79, endPoint x: 243, endPoint y: 80, distance: 30.9
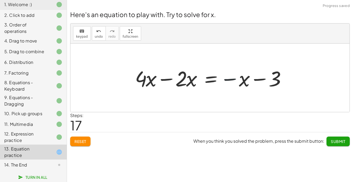
click at [231, 84] on div at bounding box center [211, 78] width 159 height 28
drag, startPoint x: 247, startPoint y: 81, endPoint x: 287, endPoint y: 83, distance: 40.3
click at [287, 83] on div at bounding box center [211, 78] width 159 height 28
click at [247, 80] on div at bounding box center [211, 78] width 159 height 28
drag, startPoint x: 183, startPoint y: 78, endPoint x: 170, endPoint y: 77, distance: 13.7
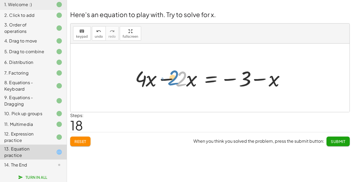
click at [170, 77] on div at bounding box center [211, 78] width 159 height 28
drag, startPoint x: 144, startPoint y: 80, endPoint x: 185, endPoint y: 82, distance: 41.0
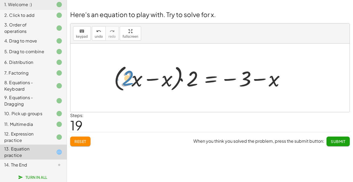
click at [130, 79] on div at bounding box center [201, 78] width 180 height 31
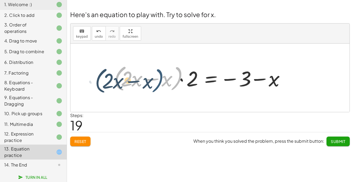
drag, startPoint x: 173, startPoint y: 78, endPoint x: 156, endPoint y: 80, distance: 17.0
click at [156, 80] on div at bounding box center [201, 78] width 180 height 31
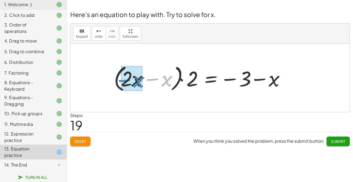
drag, startPoint x: 165, startPoint y: 79, endPoint x: 136, endPoint y: 80, distance: 29.0
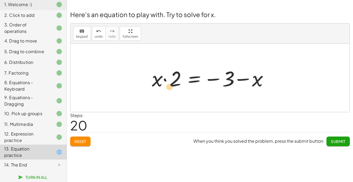
drag, startPoint x: 177, startPoint y: 76, endPoint x: 172, endPoint y: 83, distance: 8.8
click at [172, 83] on div at bounding box center [212, 78] width 126 height 28
drag, startPoint x: 257, startPoint y: 77, endPoint x: 155, endPoint y: 76, distance: 101.8
click at [155, 76] on div at bounding box center [212, 78] width 126 height 28
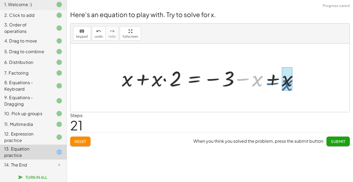
drag, startPoint x: 258, startPoint y: 78, endPoint x: 288, endPoint y: 82, distance: 30.0
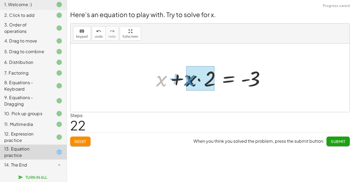
drag, startPoint x: 158, startPoint y: 82, endPoint x: 186, endPoint y: 81, distance: 27.9
click at [186, 81] on div at bounding box center [212, 78] width 117 height 28
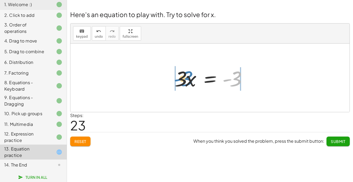
drag, startPoint x: 232, startPoint y: 80, endPoint x: 183, endPoint y: 79, distance: 48.2
click at [183, 79] on div at bounding box center [212, 78] width 80 height 28
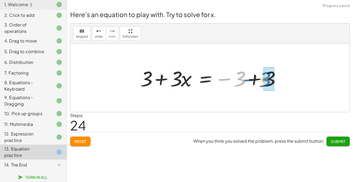
drag, startPoint x: 244, startPoint y: 80, endPoint x: 274, endPoint y: 80, distance: 30.0
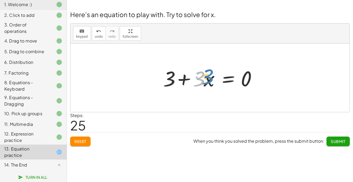
drag, startPoint x: 199, startPoint y: 78, endPoint x: 207, endPoint y: 76, distance: 8.3
click at [207, 76] on div at bounding box center [212, 78] width 103 height 28
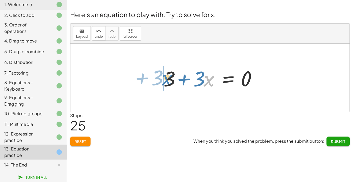
drag, startPoint x: 180, startPoint y: 80, endPoint x: 168, endPoint y: 77, distance: 12.0
click at [168, 77] on div at bounding box center [212, 78] width 103 height 28
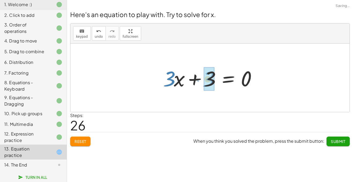
drag, startPoint x: 166, startPoint y: 77, endPoint x: 205, endPoint y: 77, distance: 39.1
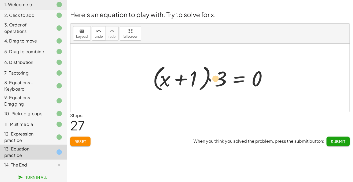
drag, startPoint x: 193, startPoint y: 77, endPoint x: 211, endPoint y: 76, distance: 18.2
click at [211, 76] on div at bounding box center [212, 78] width 124 height 31
drag, startPoint x: 222, startPoint y: 80, endPoint x: 195, endPoint y: 77, distance: 27.8
click at [195, 77] on div at bounding box center [212, 78] width 124 height 31
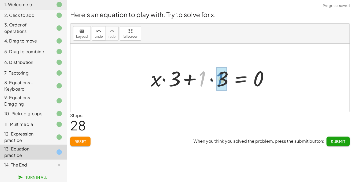
drag, startPoint x: 204, startPoint y: 79, endPoint x: 222, endPoint y: 80, distance: 18.0
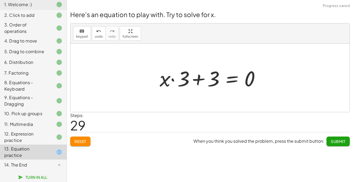
click at [222, 80] on div at bounding box center [212, 78] width 110 height 28
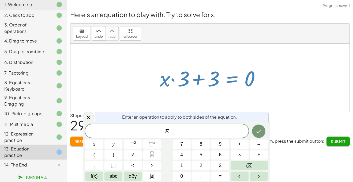
scroll to position [1, 0]
drag, startPoint x: 214, startPoint y: 85, endPoint x: 194, endPoint y: 82, distance: 20.1
click at [194, 82] on div at bounding box center [212, 78] width 110 height 28
click at [196, 163] on button "2" at bounding box center [201, 165] width 18 height 9
click at [258, 127] on button "Done" at bounding box center [258, 131] width 13 height 13
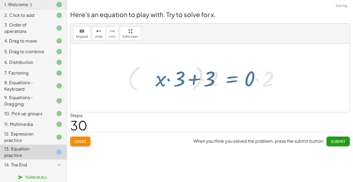
click at [258, 127] on div "Steps: 30" at bounding box center [210, 123] width 280 height 20
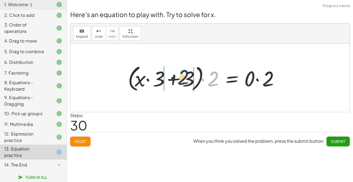
drag, startPoint x: 214, startPoint y: 82, endPoint x: 183, endPoint y: 80, distance: 30.6
click at [183, 80] on div at bounding box center [205, 78] width 160 height 31
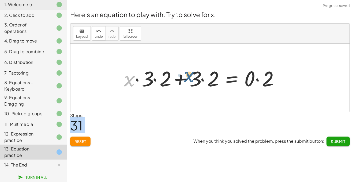
drag, startPoint x: 133, startPoint y: 80, endPoint x: 196, endPoint y: 75, distance: 63.4
click at [196, 75] on div at bounding box center [202, 78] width 163 height 28
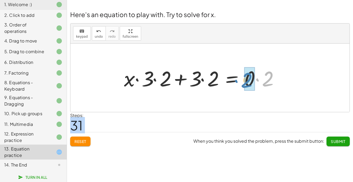
drag, startPoint x: 269, startPoint y: 76, endPoint x: 252, endPoint y: 76, distance: 17.4
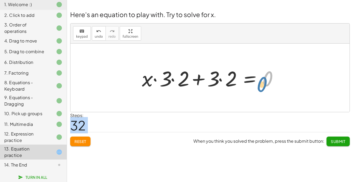
drag, startPoint x: 252, startPoint y: 76, endPoint x: 245, endPoint y: 80, distance: 8.0
click at [245, 80] on div at bounding box center [212, 78] width 146 height 28
click at [0, 0] on div "Here's an equation to play with. Try to solve for x. keyboard keypad undo undo …" at bounding box center [0, 0] width 0 height 0
click at [80, 146] on button "Reset" at bounding box center [80, 142] width 20 height 10
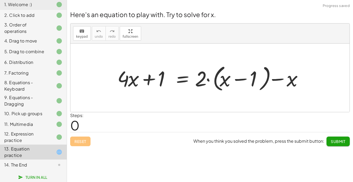
click at [27, 162] on div "14. The End" at bounding box center [25, 165] width 43 height 6
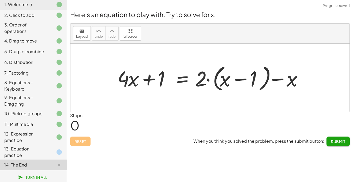
click at [27, 162] on div "14. The End" at bounding box center [25, 165] width 43 height 6
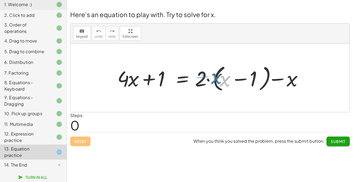
drag, startPoint x: 229, startPoint y: 80, endPoint x: 222, endPoint y: 79, distance: 7.0
click at [222, 79] on div at bounding box center [212, 78] width 195 height 31
drag, startPoint x: 203, startPoint y: 78, endPoint x: 201, endPoint y: 74, distance: 4.4
click at [201, 74] on div at bounding box center [212, 78] width 195 height 31
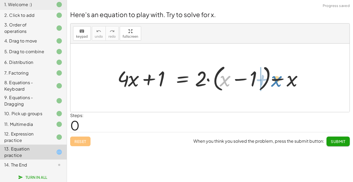
drag, startPoint x: 229, startPoint y: 81, endPoint x: 253, endPoint y: 83, distance: 24.5
click at [253, 83] on div at bounding box center [212, 78] width 195 height 31
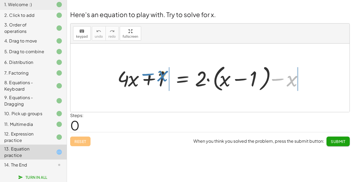
drag, startPoint x: 289, startPoint y: 81, endPoint x: 160, endPoint y: 76, distance: 128.7
click at [160, 76] on div at bounding box center [212, 78] width 195 height 31
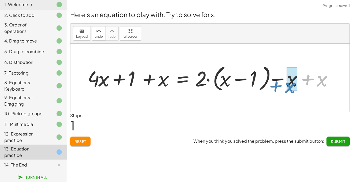
drag, startPoint x: 325, startPoint y: 74, endPoint x: 296, endPoint y: 80, distance: 29.7
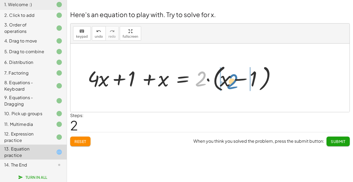
drag, startPoint x: 203, startPoint y: 81, endPoint x: 234, endPoint y: 84, distance: 32.0
click at [234, 84] on div at bounding box center [182, 78] width 195 height 31
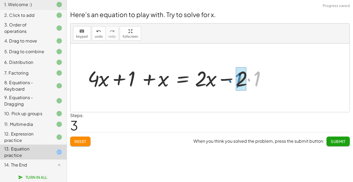
drag, startPoint x: 256, startPoint y: 82, endPoint x: 238, endPoint y: 83, distance: 18.3
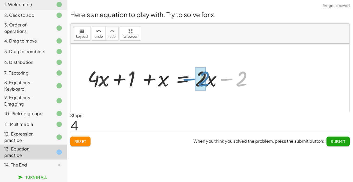
drag, startPoint x: 241, startPoint y: 83, endPoint x: 202, endPoint y: 83, distance: 38.3
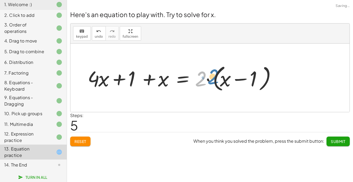
drag, startPoint x: 200, startPoint y: 81, endPoint x: 206, endPoint y: 79, distance: 6.1
click at [206, 79] on div at bounding box center [182, 78] width 195 height 31
click at [130, 81] on div at bounding box center [182, 78] width 195 height 31
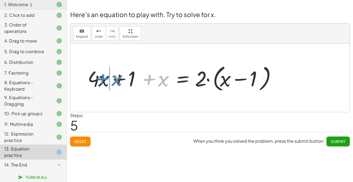
drag, startPoint x: 159, startPoint y: 83, endPoint x: 109, endPoint y: 83, distance: 49.8
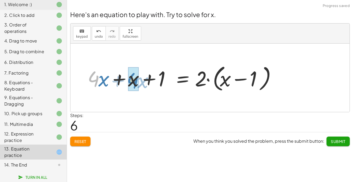
drag, startPoint x: 96, startPoint y: 79, endPoint x: 135, endPoint y: 81, distance: 39.2
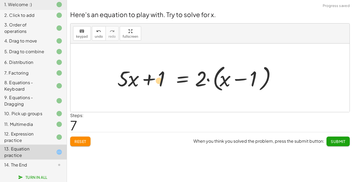
drag, startPoint x: 125, startPoint y: 80, endPoint x: 162, endPoint y: 81, distance: 37.5
click at [162, 81] on div at bounding box center [197, 78] width 165 height 31
drag, startPoint x: 129, startPoint y: 81, endPoint x: 162, endPoint y: 79, distance: 32.7
click at [162, 79] on div at bounding box center [197, 78] width 165 height 31
drag, startPoint x: 117, startPoint y: 84, endPoint x: 152, endPoint y: 84, distance: 34.6
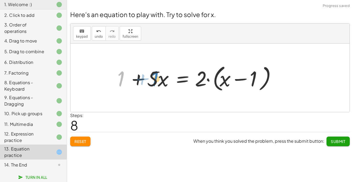
click at [152, 84] on div at bounding box center [197, 78] width 165 height 31
drag, startPoint x: 154, startPoint y: 82, endPoint x: 143, endPoint y: 80, distance: 10.9
click at [143, 80] on div at bounding box center [197, 78] width 165 height 31
drag, startPoint x: 200, startPoint y: 80, endPoint x: 195, endPoint y: 81, distance: 4.7
click at [195, 81] on div at bounding box center [197, 78] width 165 height 31
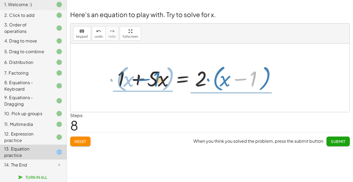
drag, startPoint x: 252, startPoint y: 83, endPoint x: 155, endPoint y: 83, distance: 96.7
click at [155, 83] on div at bounding box center [197, 78] width 165 height 31
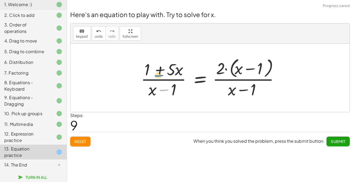
drag, startPoint x: 157, startPoint y: 90, endPoint x: 146, endPoint y: 70, distance: 22.7
click at [146, 70] on div at bounding box center [212, 78] width 148 height 44
drag, startPoint x: 153, startPoint y: 92, endPoint x: 150, endPoint y: 79, distance: 13.6
click at [150, 79] on div at bounding box center [212, 78] width 148 height 44
click at [76, 141] on span "Reset" at bounding box center [80, 141] width 12 height 5
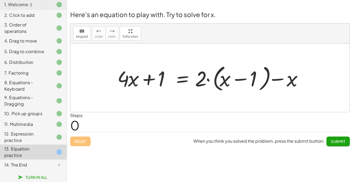
click at [124, 51] on div at bounding box center [209, 78] width 279 height 69
drag, startPoint x: 199, startPoint y: 72, endPoint x: 222, endPoint y: 77, distance: 23.0
click at [222, 77] on div at bounding box center [212, 78] width 195 height 31
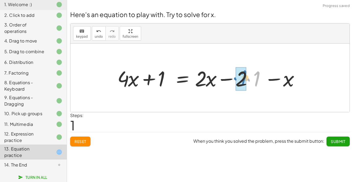
drag, startPoint x: 256, startPoint y: 79, endPoint x: 240, endPoint y: 78, distance: 17.0
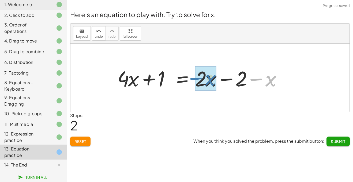
drag, startPoint x: 267, startPoint y: 82, endPoint x: 206, endPoint y: 81, distance: 61.1
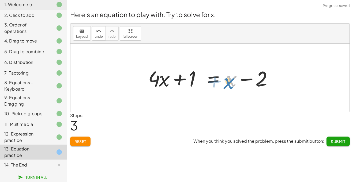
click at [232, 87] on div at bounding box center [211, 78] width 133 height 28
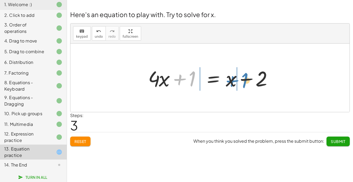
drag, startPoint x: 187, startPoint y: 82, endPoint x: 238, endPoint y: 83, distance: 50.7
click at [238, 83] on div at bounding box center [211, 78] width 133 height 28
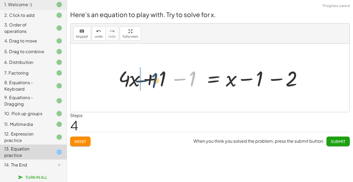
drag, startPoint x: 197, startPoint y: 79, endPoint x: 169, endPoint y: 79, distance: 27.9
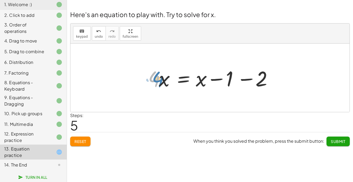
drag, startPoint x: 153, startPoint y: 78, endPoint x: 147, endPoint y: 79, distance: 5.5
click at [147, 79] on div at bounding box center [211, 78] width 133 height 28
drag, startPoint x: 166, startPoint y: 78, endPoint x: 169, endPoint y: 78, distance: 3.2
click at [169, 78] on div at bounding box center [211, 78] width 133 height 28
drag, startPoint x: 225, startPoint y: 75, endPoint x: 259, endPoint y: 77, distance: 34.3
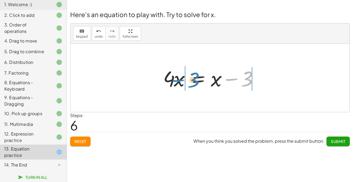
drag, startPoint x: 249, startPoint y: 77, endPoint x: 195, endPoint y: 79, distance: 53.9
click at [195, 79] on div at bounding box center [212, 78] width 103 height 28
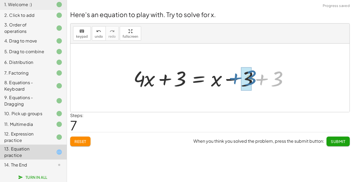
drag, startPoint x: 277, startPoint y: 79, endPoint x: 249, endPoint y: 78, distance: 28.4
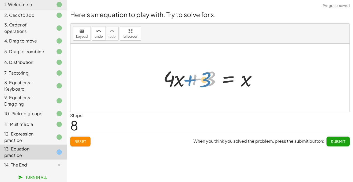
click at [210, 81] on div at bounding box center [212, 78] width 103 height 28
drag, startPoint x: 243, startPoint y: 85, endPoint x: 190, endPoint y: 84, distance: 53.3
click at [190, 84] on div at bounding box center [212, 78] width 103 height 28
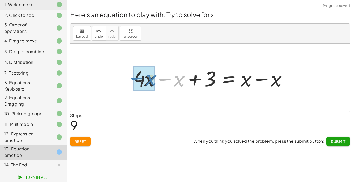
drag, startPoint x: 179, startPoint y: 84, endPoint x: 150, endPoint y: 83, distance: 29.2
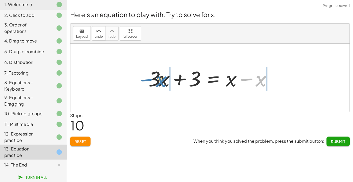
drag, startPoint x: 263, startPoint y: 79, endPoint x: 164, endPoint y: 80, distance: 98.9
click at [164, 80] on div at bounding box center [211, 78] width 133 height 28
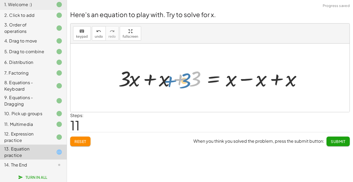
drag, startPoint x: 170, startPoint y: 81, endPoint x: 161, endPoint y: 83, distance: 9.6
click at [161, 83] on div at bounding box center [212, 78] width 193 height 28
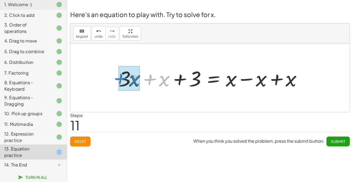
drag, startPoint x: 160, startPoint y: 83, endPoint x: 129, endPoint y: 82, distance: 30.3
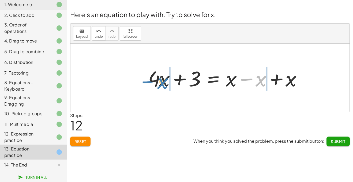
drag, startPoint x: 262, startPoint y: 83, endPoint x: 163, endPoint y: 86, distance: 98.4
click at [163, 86] on div at bounding box center [226, 78] width 163 height 28
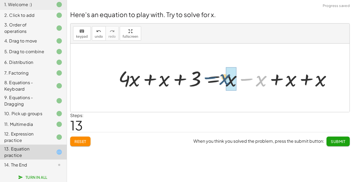
drag, startPoint x: 259, startPoint y: 83, endPoint x: 226, endPoint y: 81, distance: 33.3
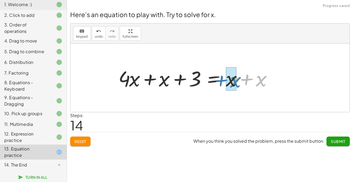
drag, startPoint x: 256, startPoint y: 81, endPoint x: 230, endPoint y: 82, distance: 26.3
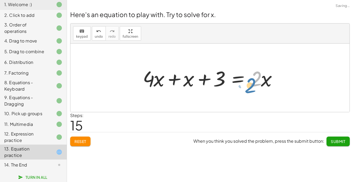
drag, startPoint x: 259, startPoint y: 76, endPoint x: 263, endPoint y: 85, distance: 9.3
click at [263, 85] on div at bounding box center [212, 78] width 144 height 28
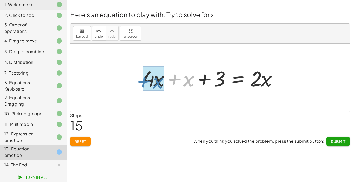
drag, startPoint x: 185, startPoint y: 83, endPoint x: 152, endPoint y: 85, distance: 33.3
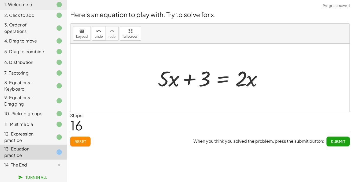
click at [345, 141] on span "Submit" at bounding box center [338, 141] width 15 height 5
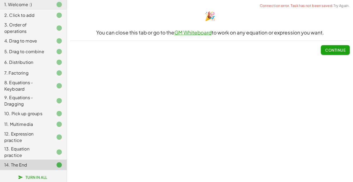
click at [334, 53] on button "Continue" at bounding box center [335, 50] width 29 height 10
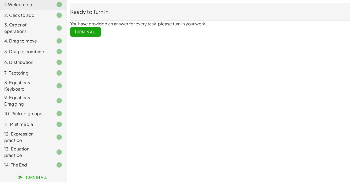
click at [87, 34] on span "Turn In All" at bounding box center [85, 31] width 22 height 5
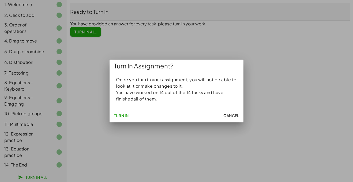
click at [123, 113] on button "Turn In" at bounding box center [121, 116] width 19 height 10
